Goal: Information Seeking & Learning: Check status

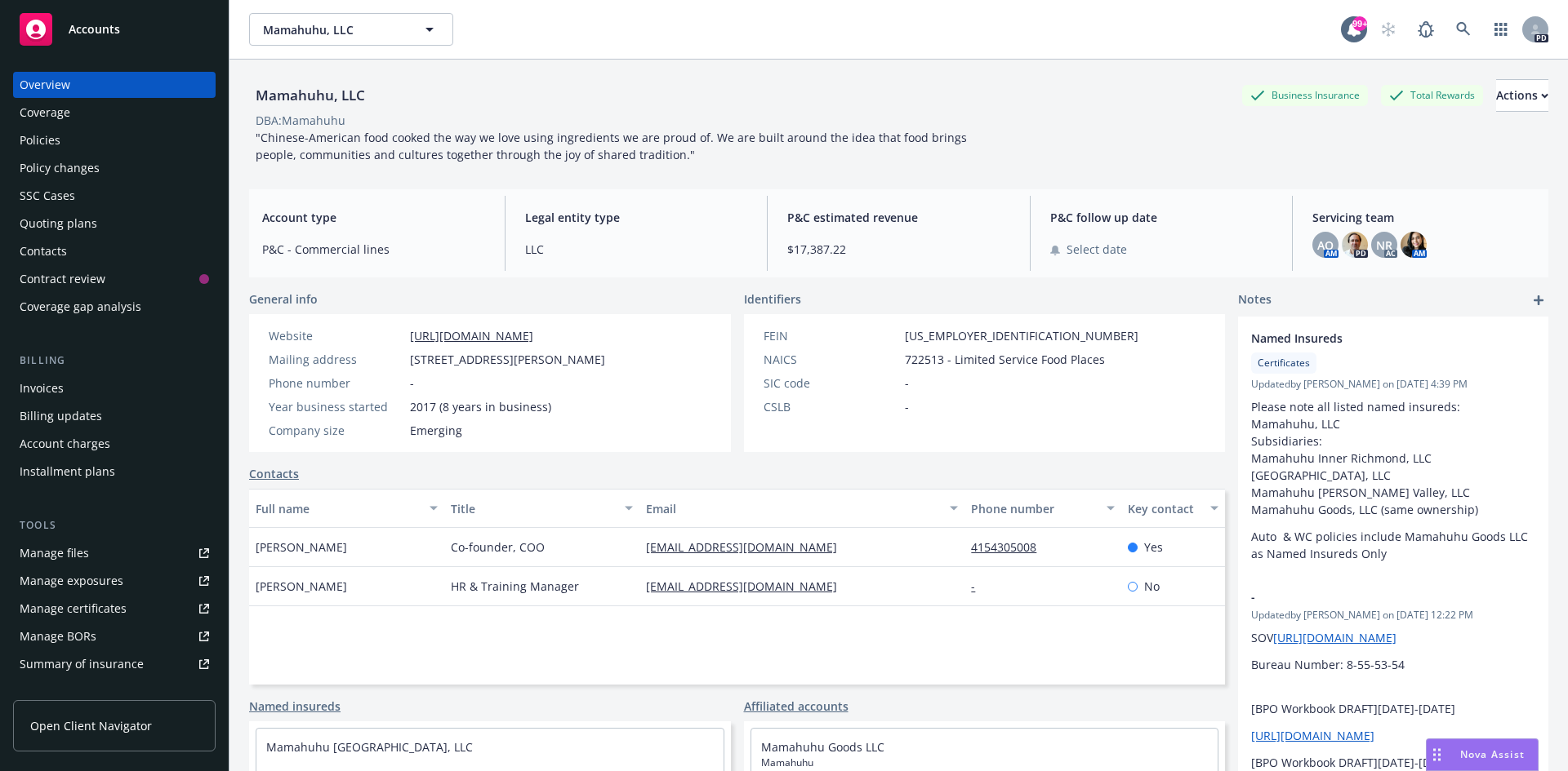
click at [75, 33] on span "Accounts" at bounding box center [94, 29] width 51 height 13
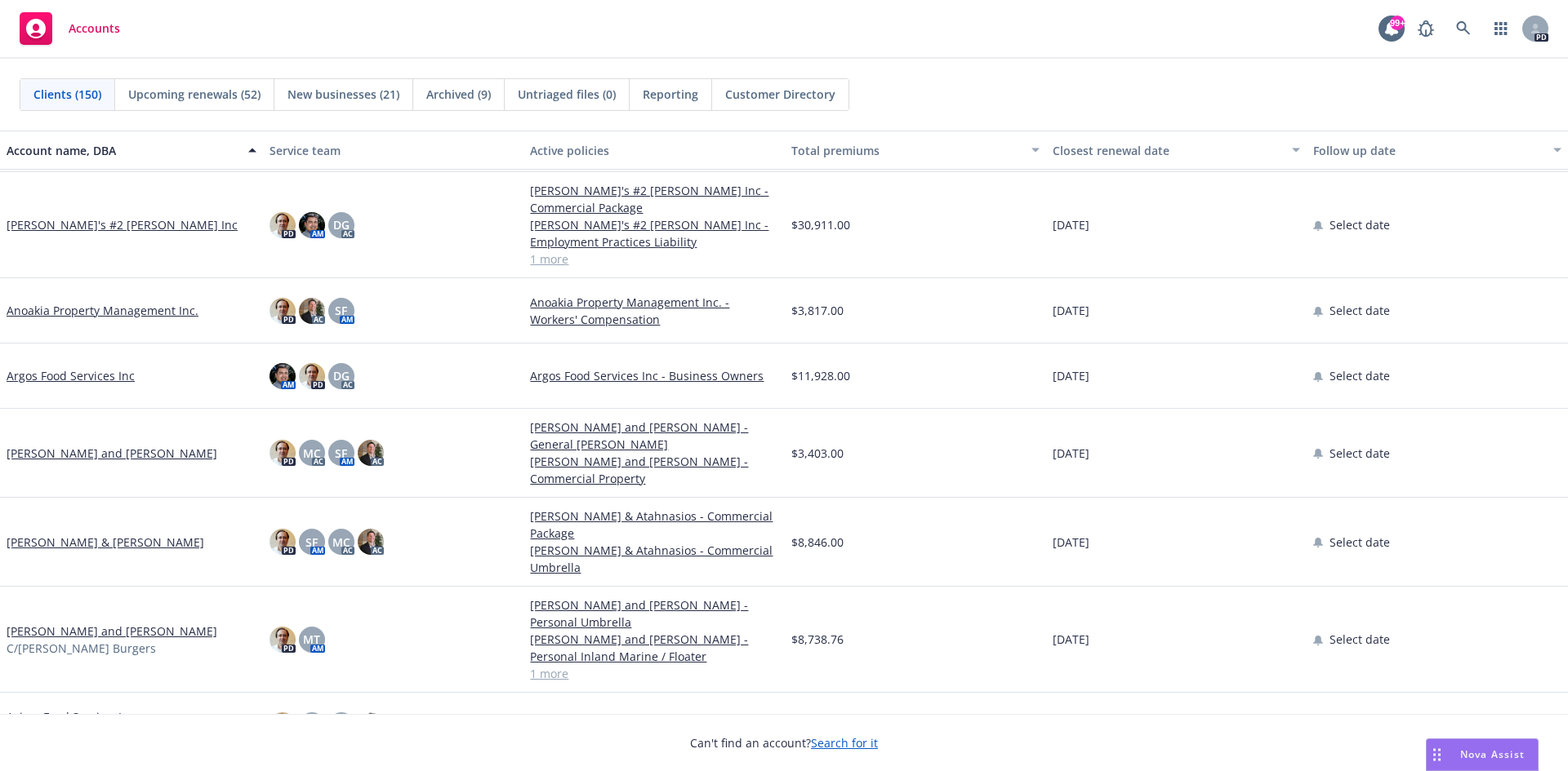
scroll to position [980, 0]
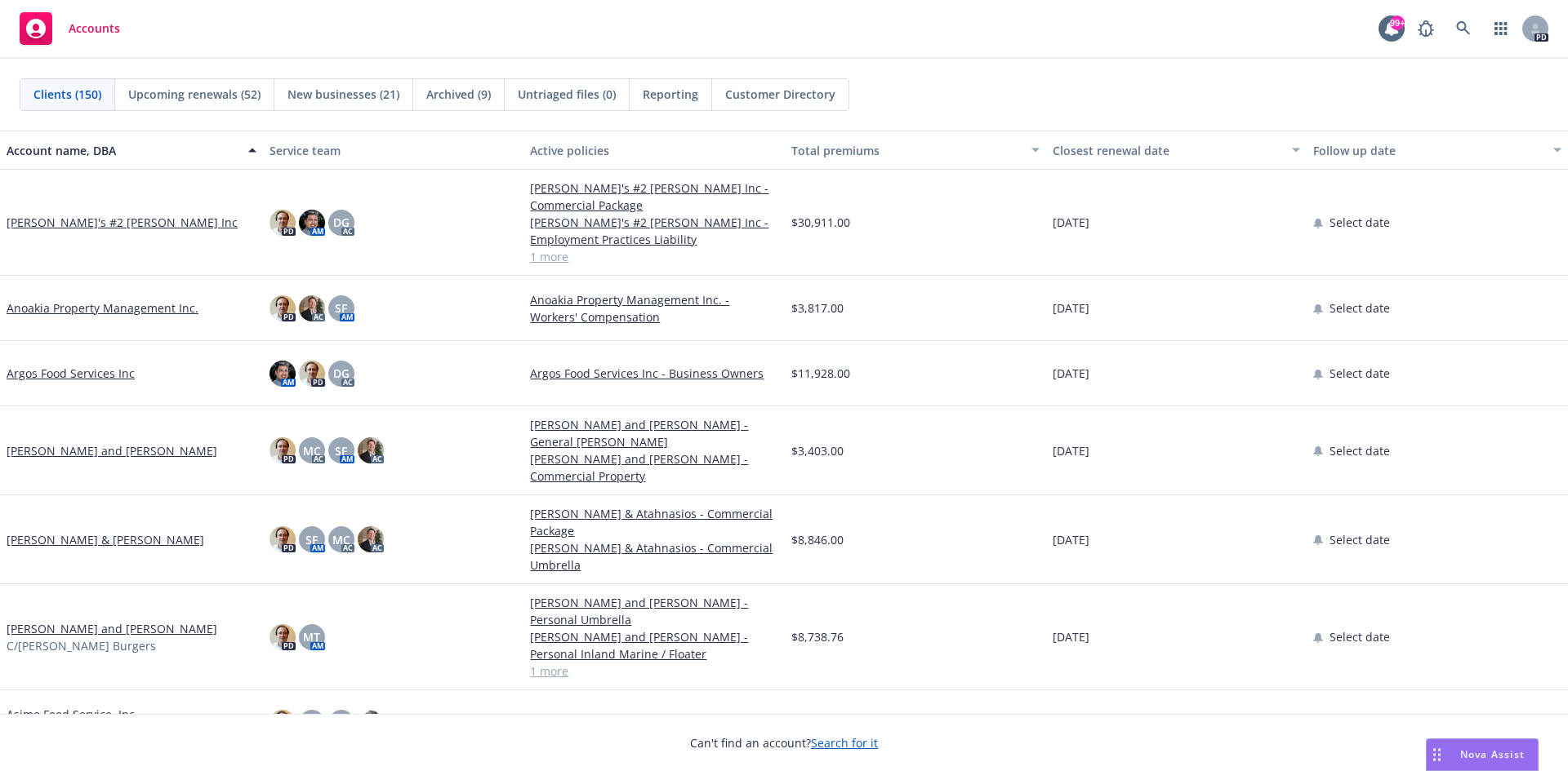
click at [98, 447] on link "[PERSON_NAME] and [PERSON_NAME]" at bounding box center [112, 451] width 211 height 17
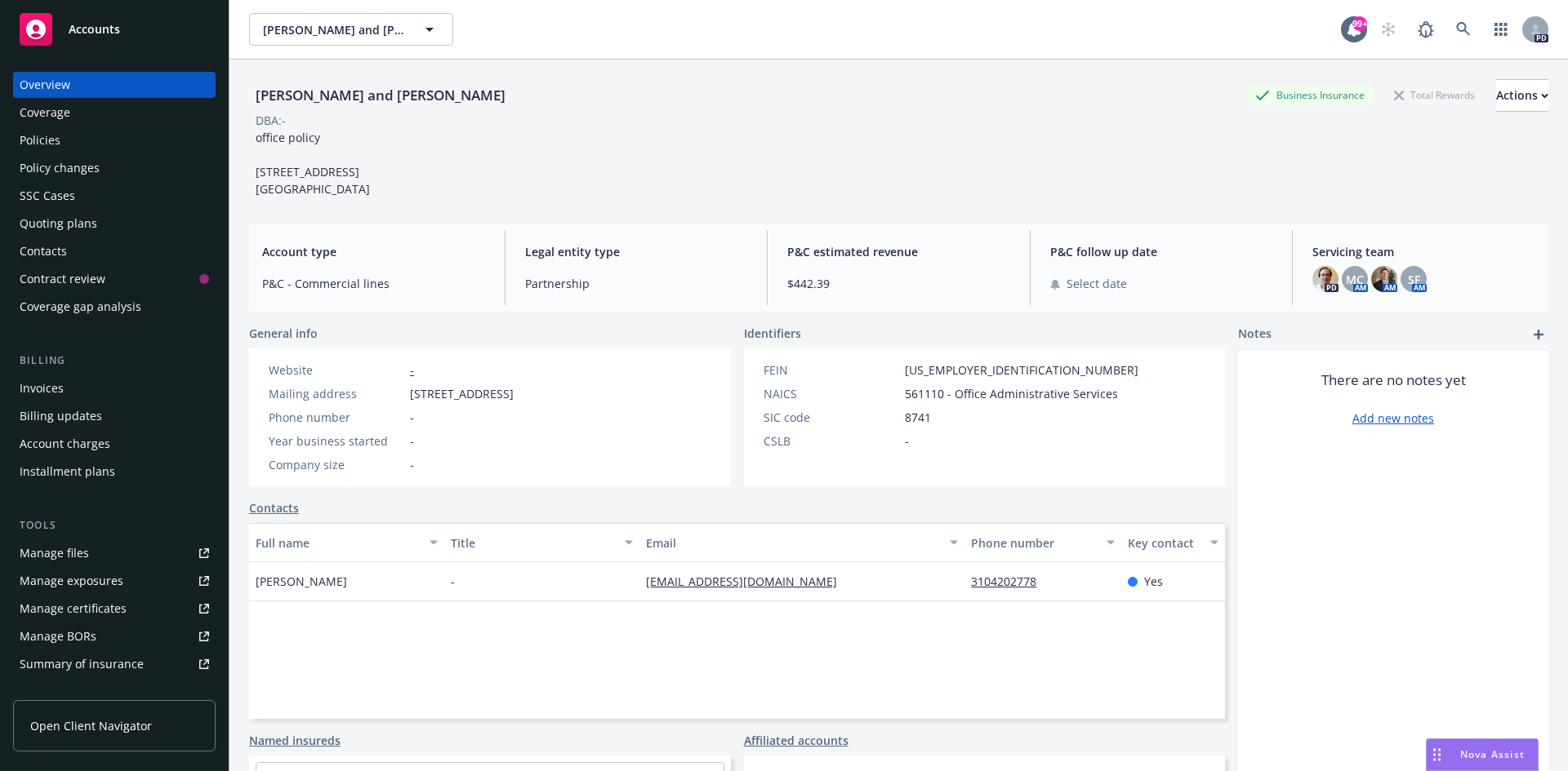
click at [53, 132] on div "Policies" at bounding box center [40, 140] width 41 height 26
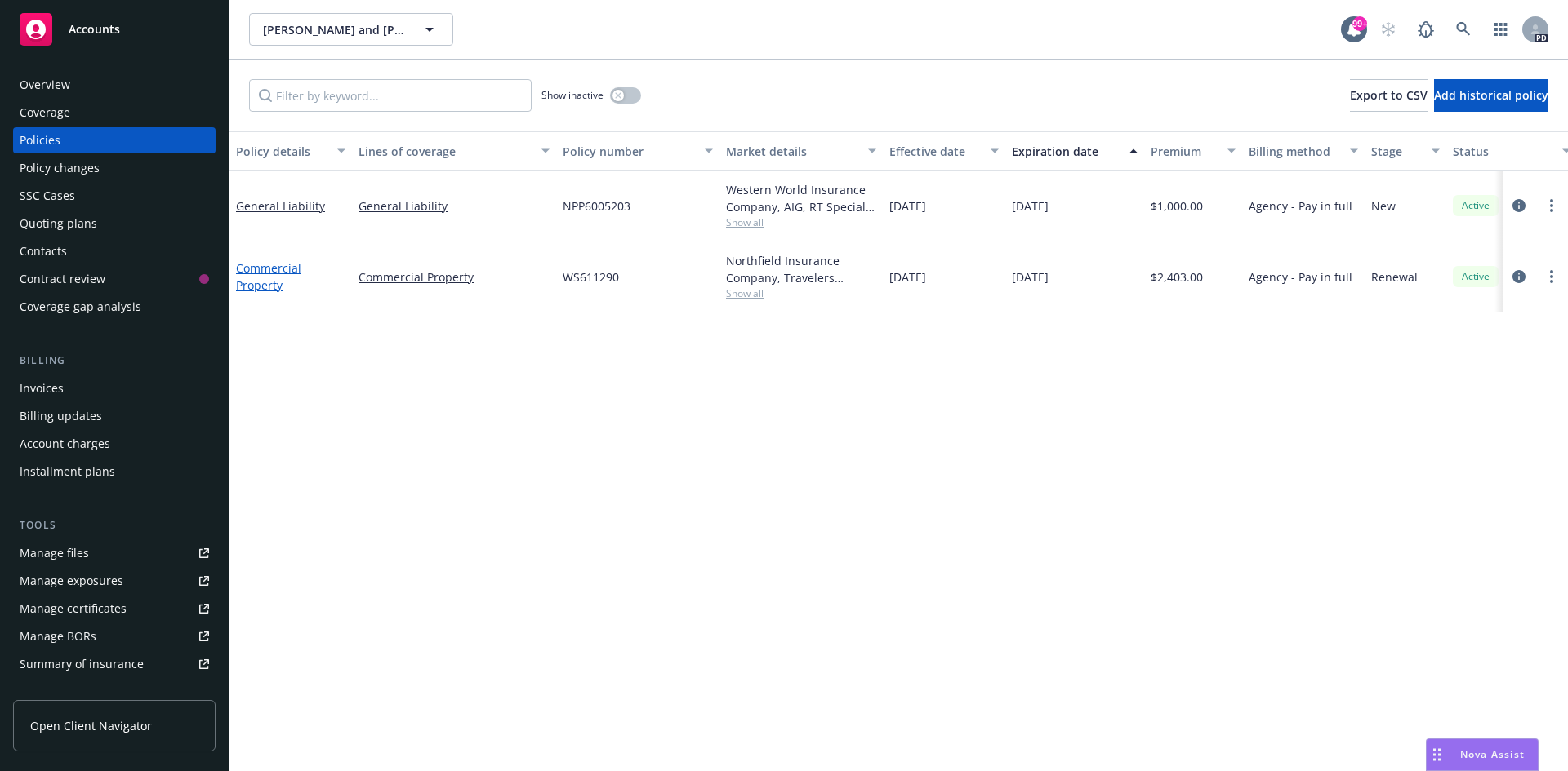
click at [270, 269] on link "Commercial Property" at bounding box center [269, 276] width 65 height 33
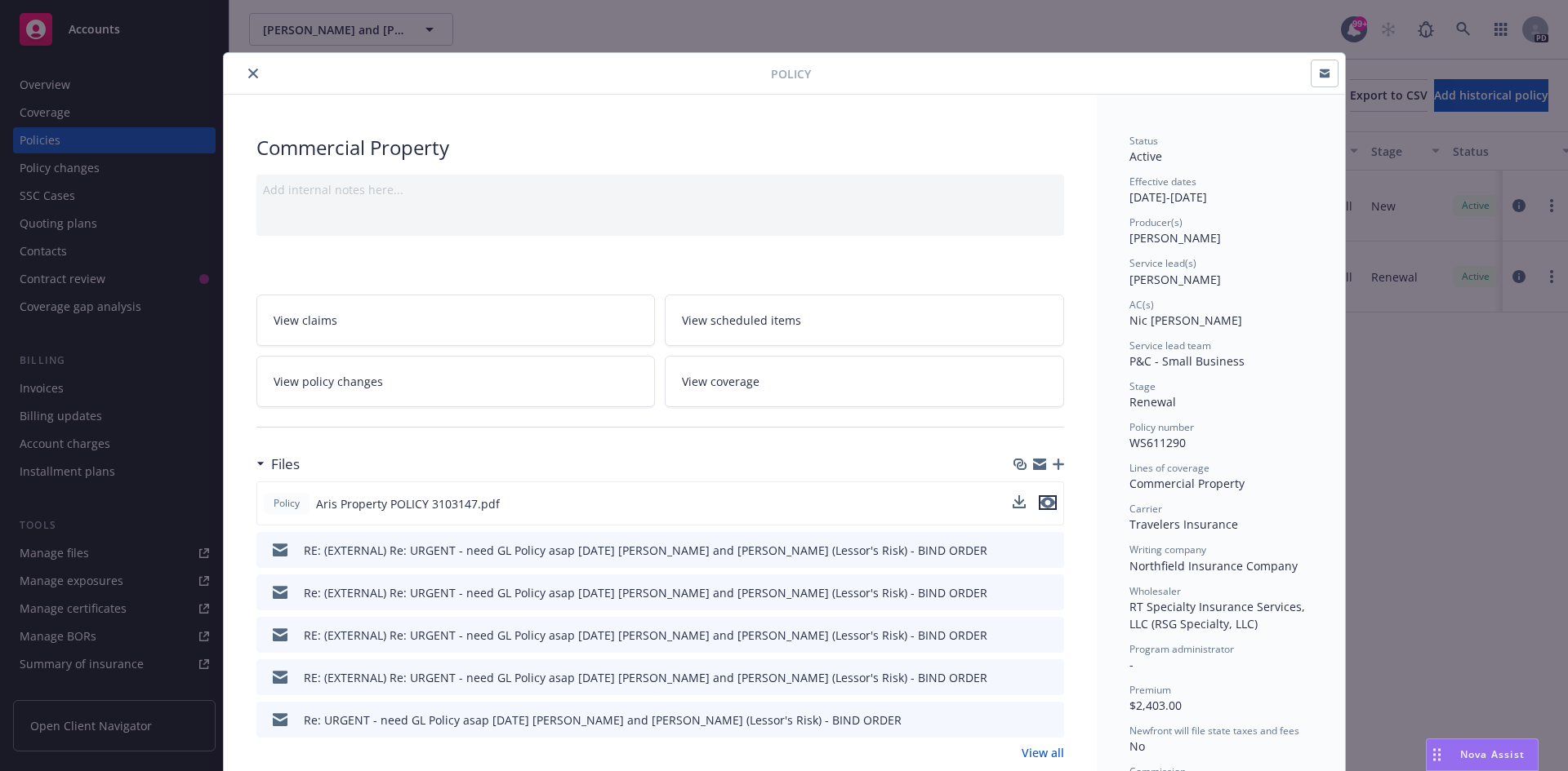
click at [1043, 499] on icon "preview file" at bounding box center [1047, 503] width 15 height 12
click at [248, 70] on icon "close" at bounding box center [253, 73] width 10 height 10
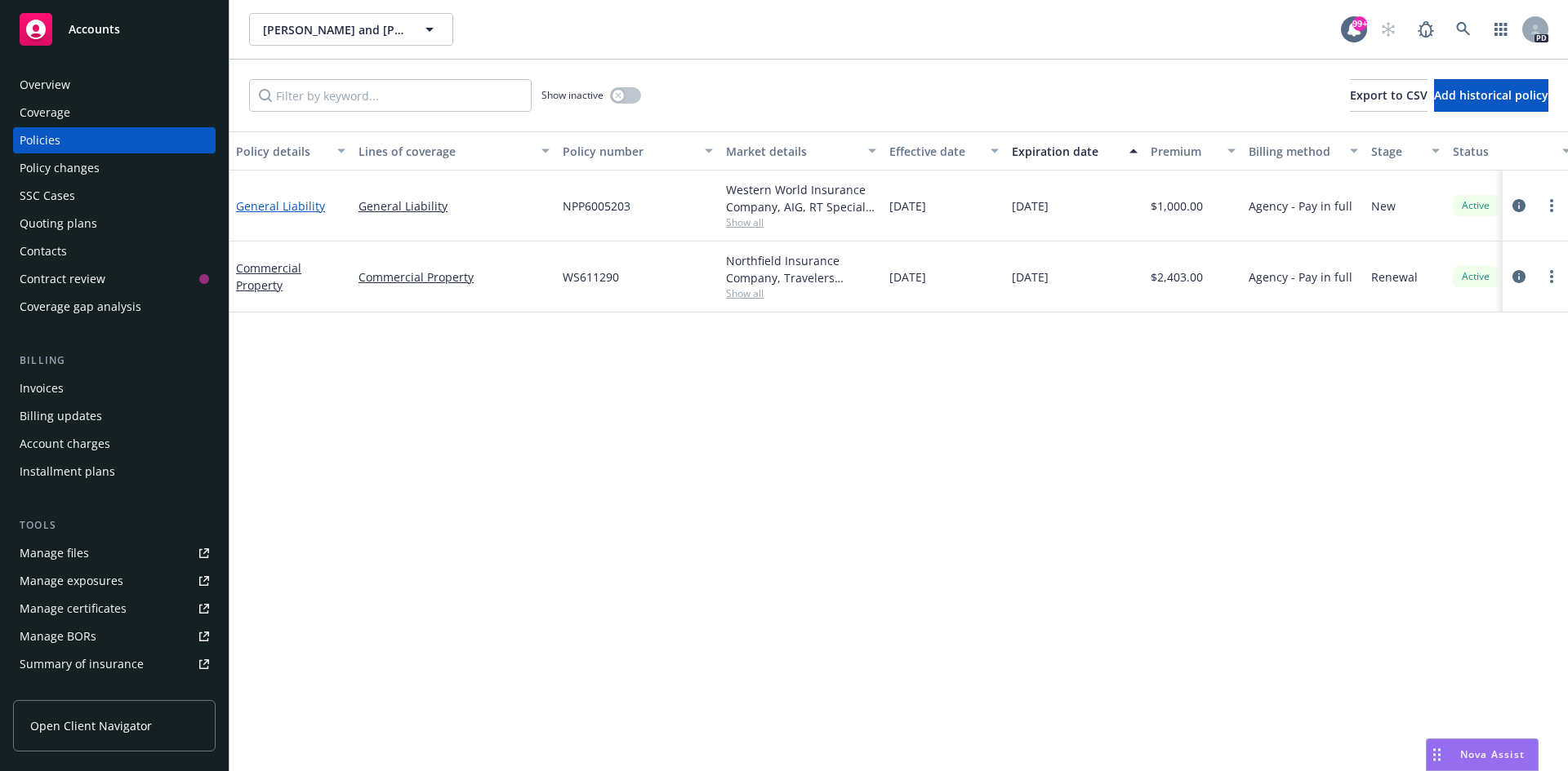
click at [282, 207] on link "General Liability" at bounding box center [281, 207] width 89 height 16
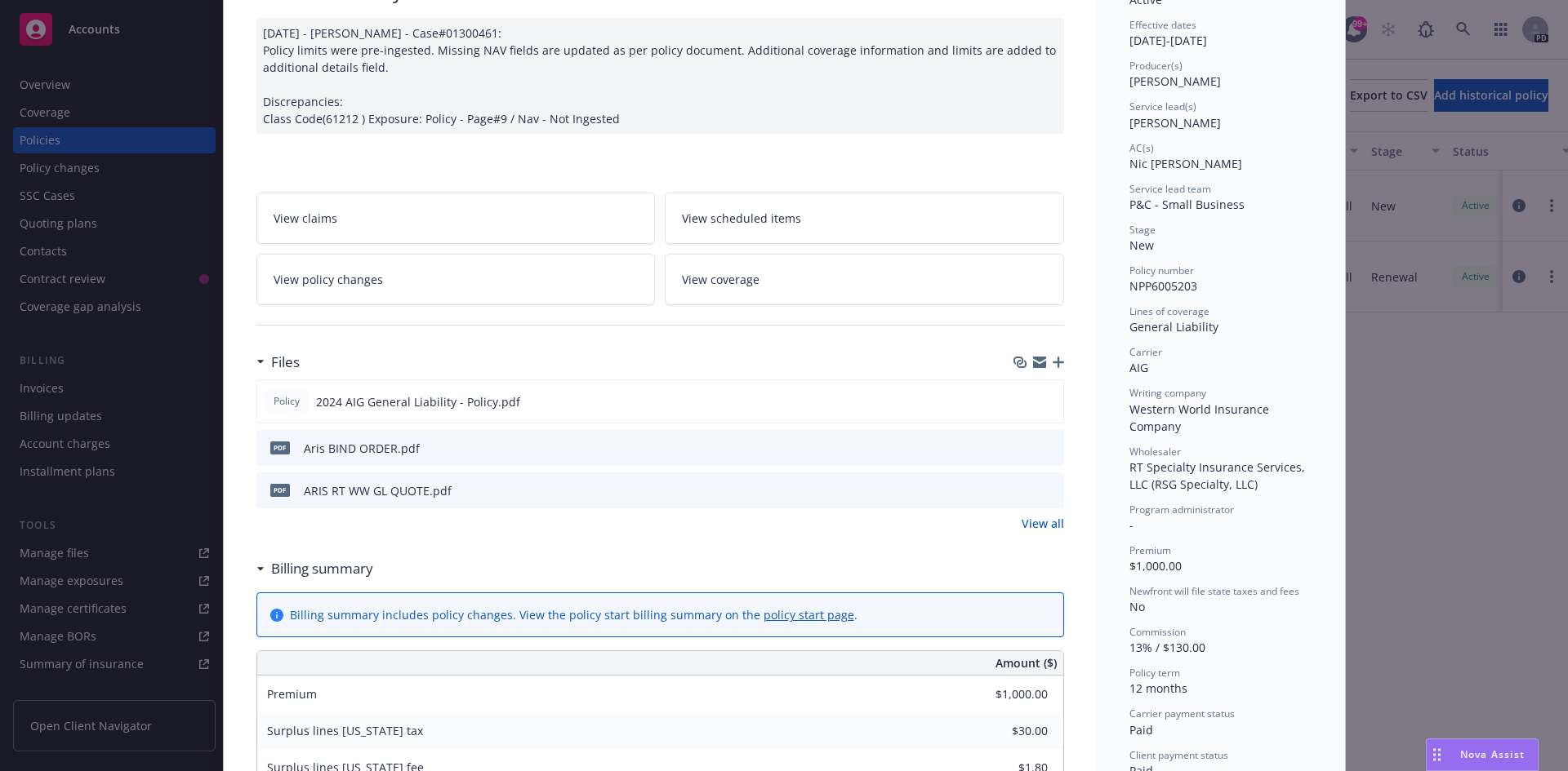
scroll to position [163, 0]
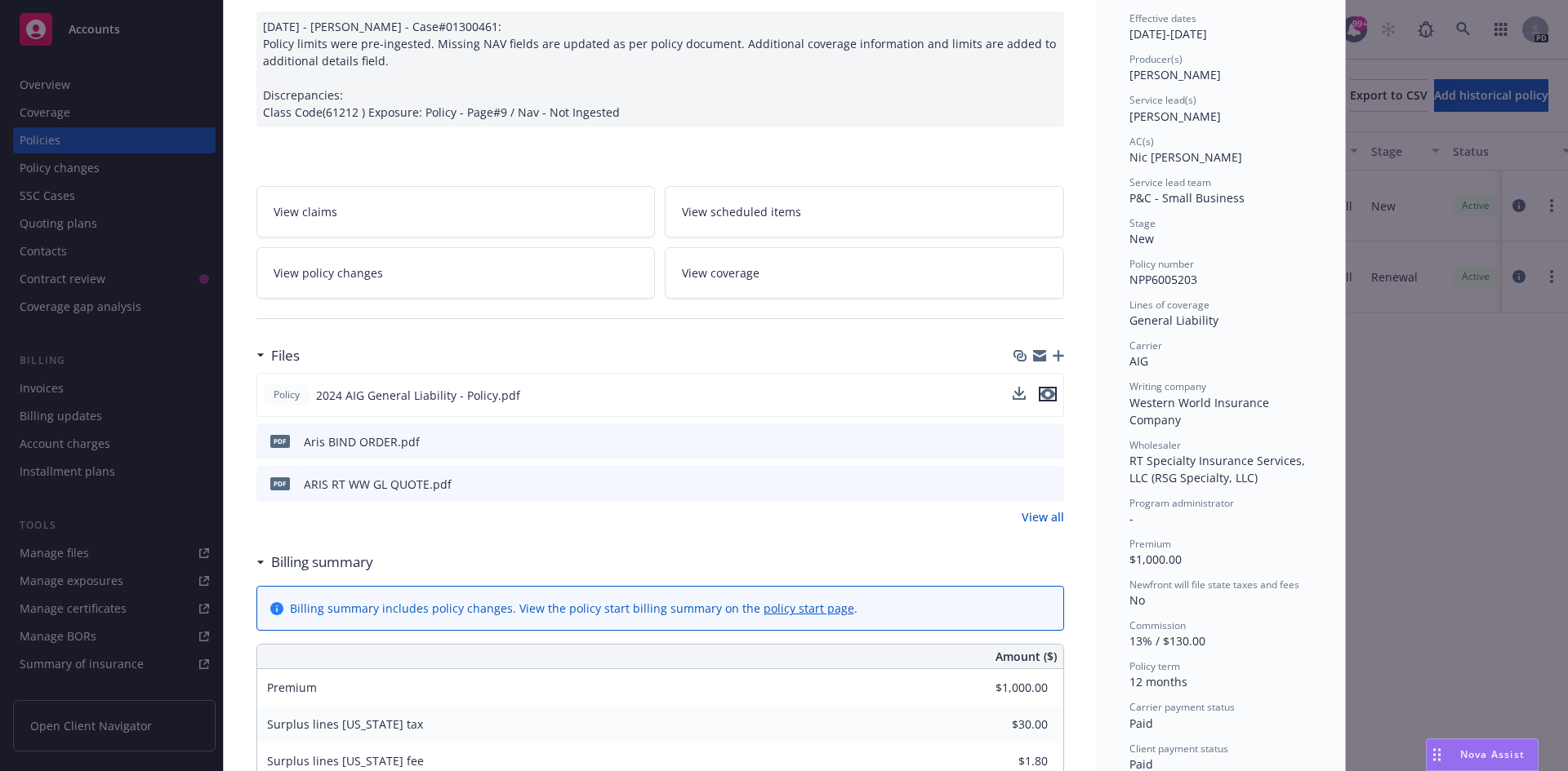
click at [1044, 391] on icon "preview file" at bounding box center [1047, 394] width 15 height 12
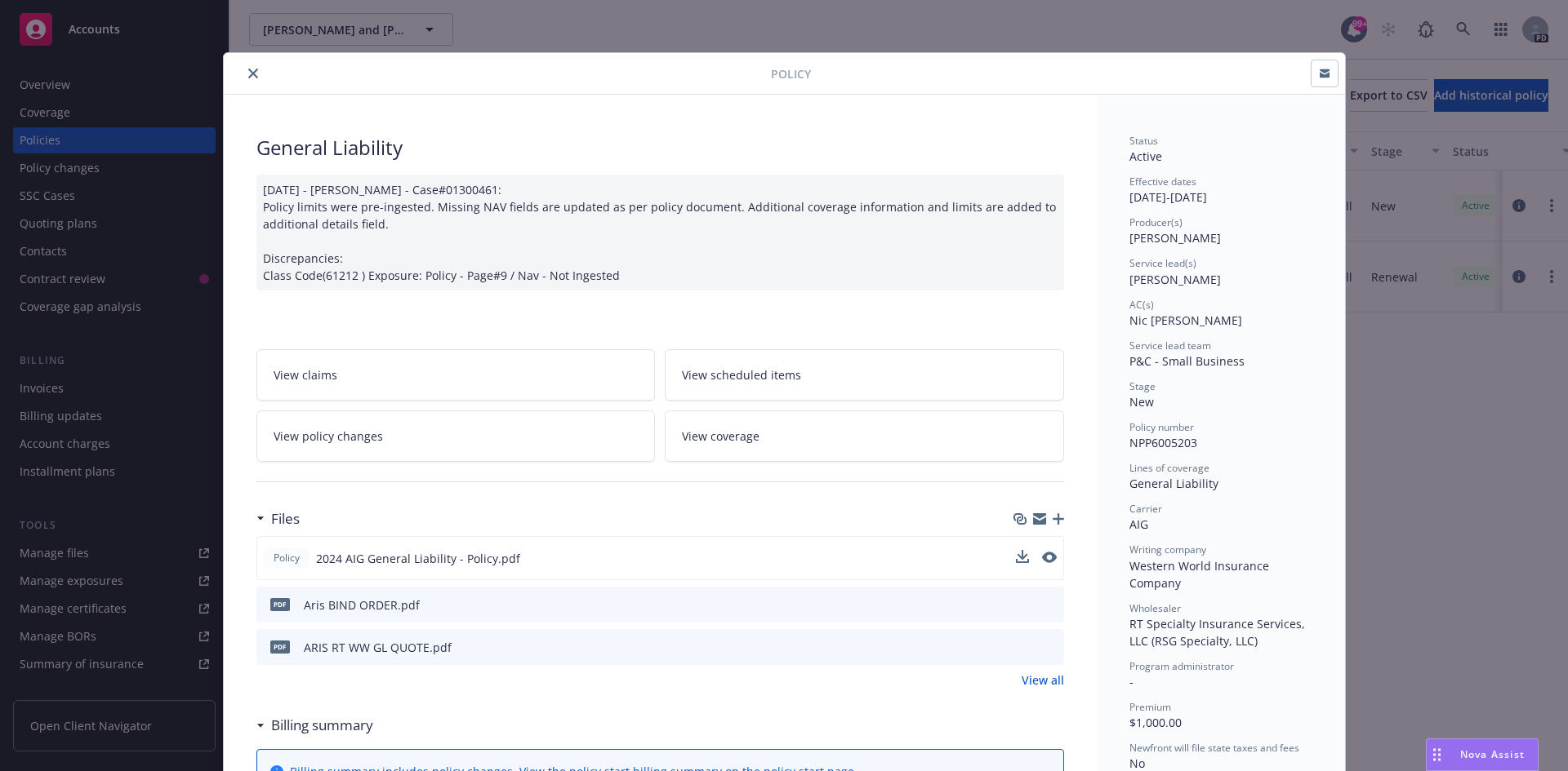
click at [250, 76] on icon "close" at bounding box center [253, 73] width 10 height 10
